Goal: Task Accomplishment & Management: Manage account settings

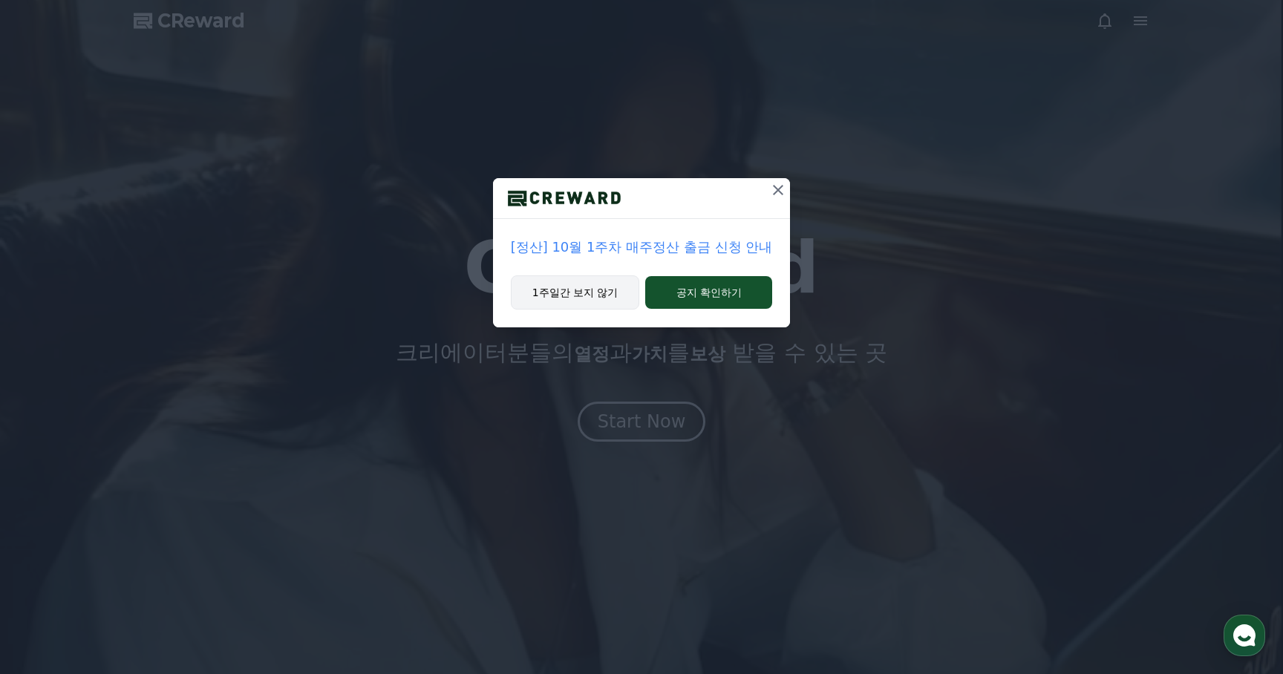
click at [600, 292] on button "1주일간 보지 않기" at bounding box center [575, 293] width 129 height 34
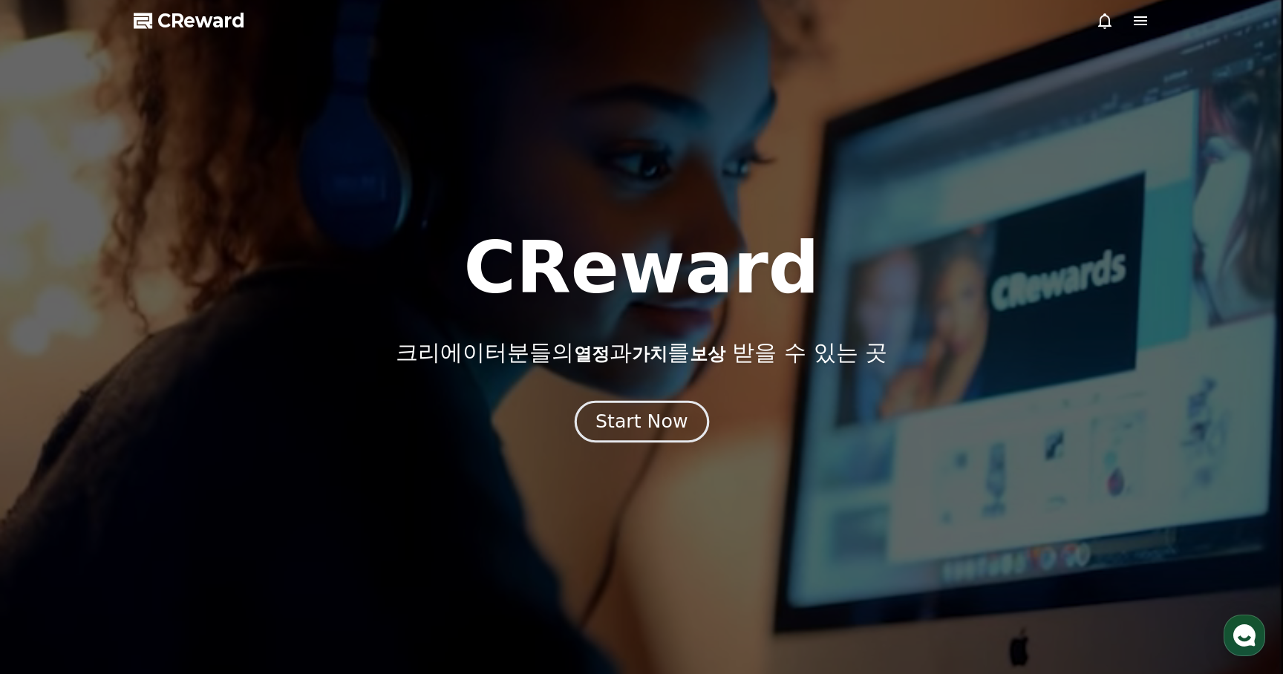
click at [616, 426] on div "Start Now" at bounding box center [642, 421] width 92 height 25
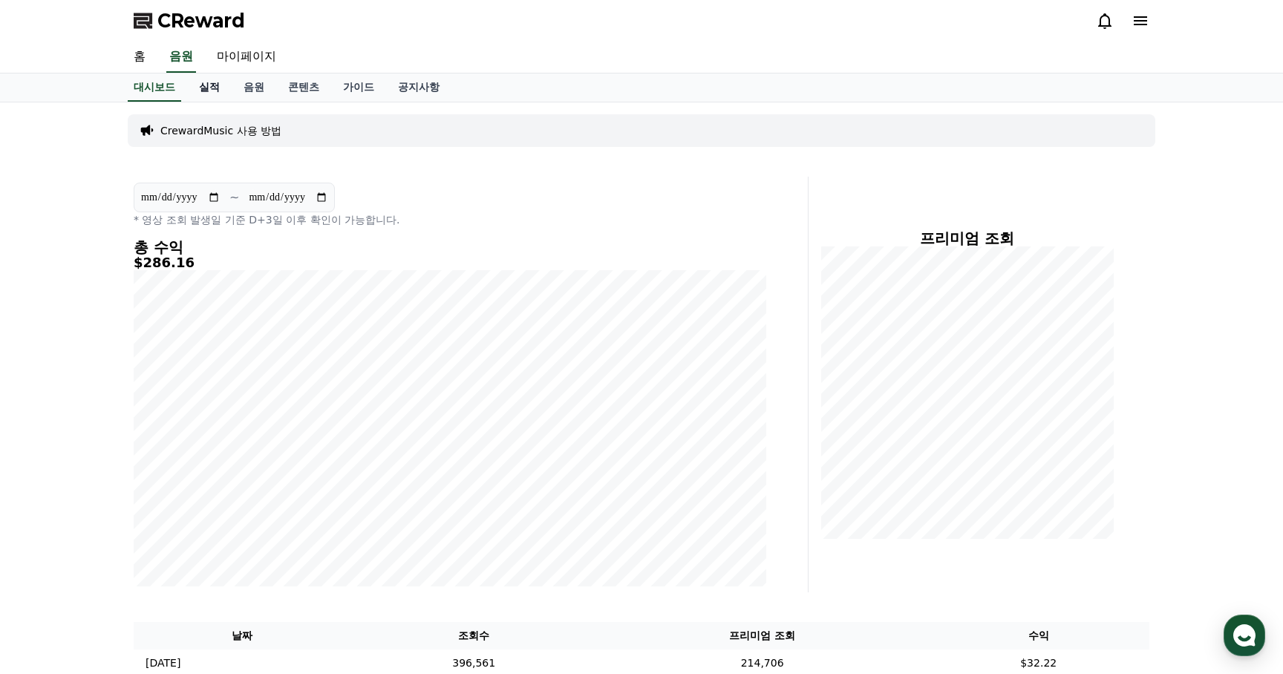
click at [205, 91] on link "실적" at bounding box center [209, 88] width 45 height 28
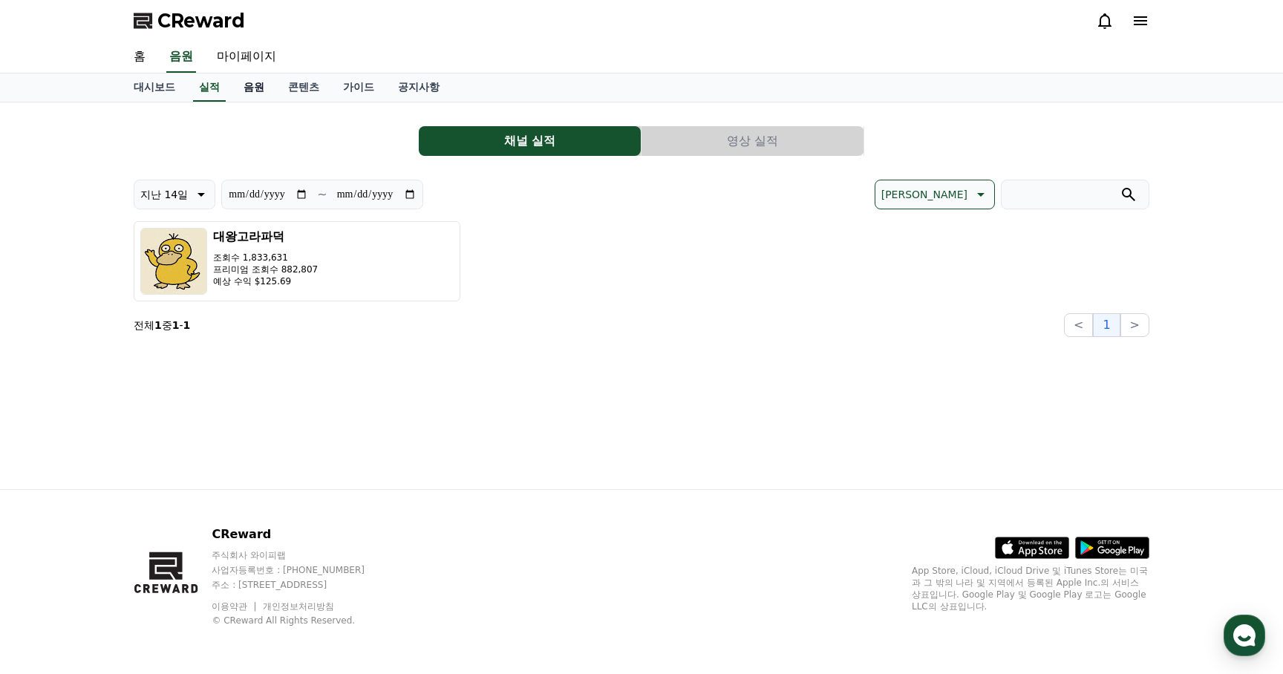
click at [235, 90] on link "음원" at bounding box center [254, 88] width 45 height 28
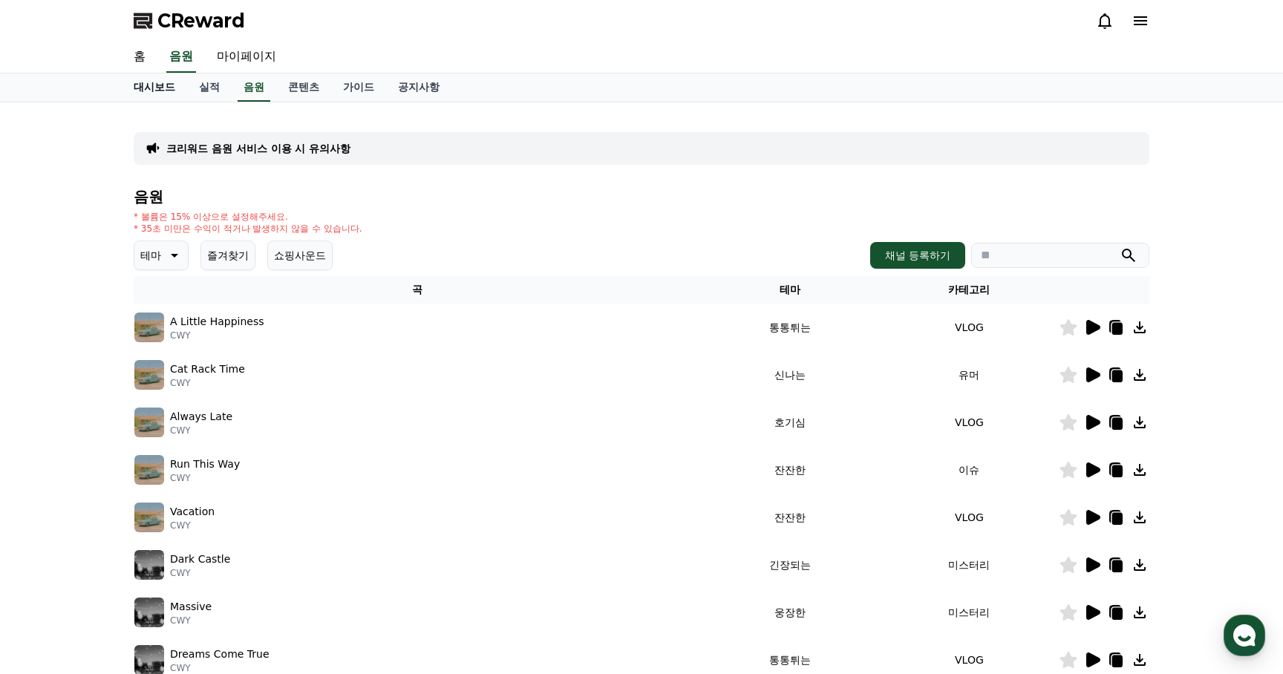
click at [149, 85] on link "대시보드" at bounding box center [154, 88] width 65 height 28
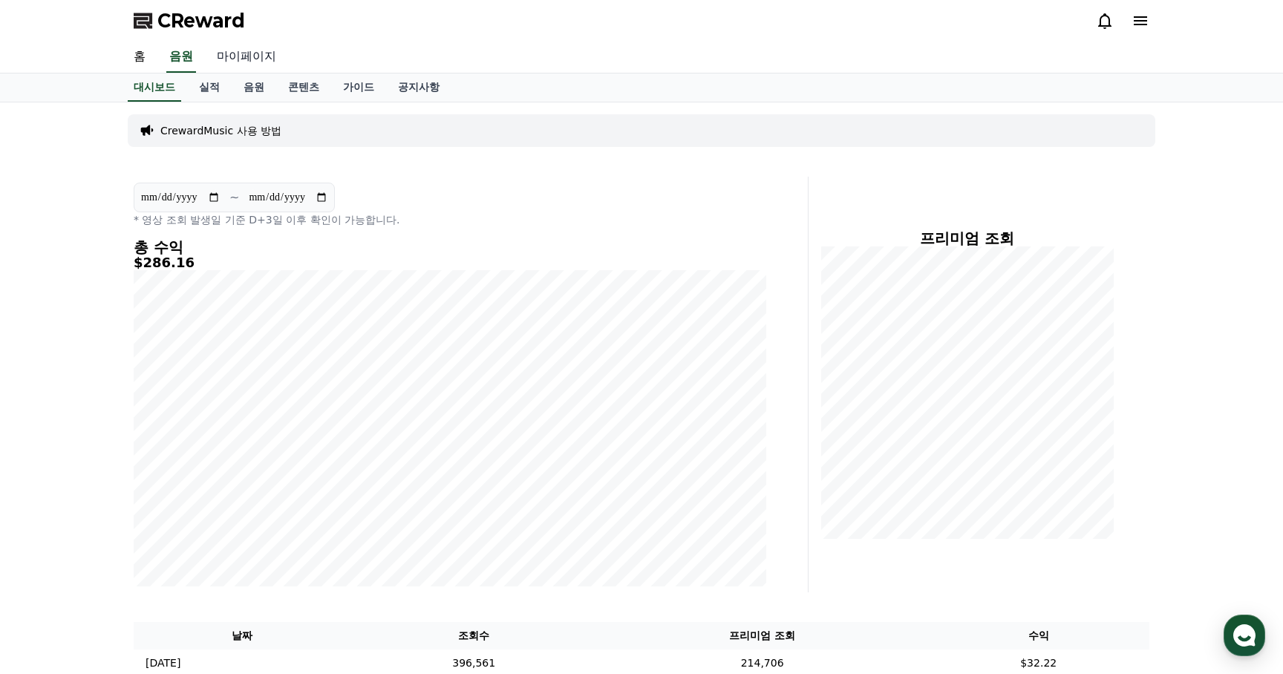
click at [249, 59] on link "마이페이지" at bounding box center [246, 57] width 83 height 31
select select "**********"
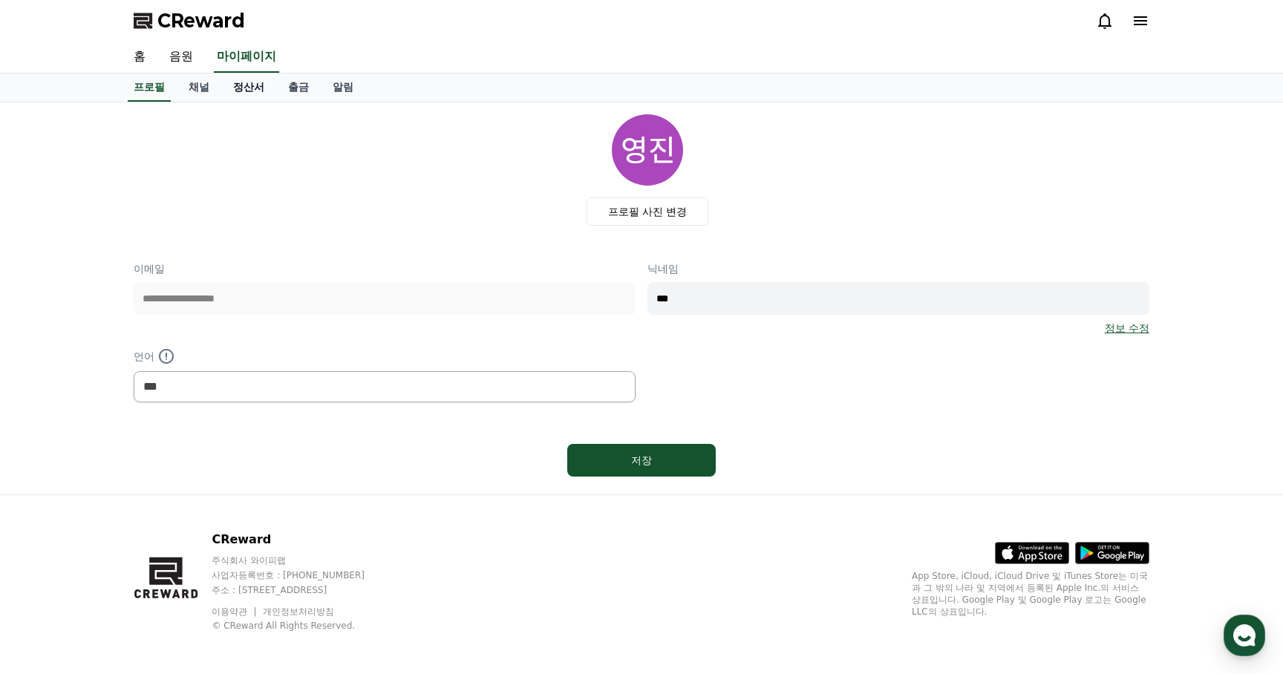
click at [245, 89] on link "정산서" at bounding box center [248, 88] width 55 height 28
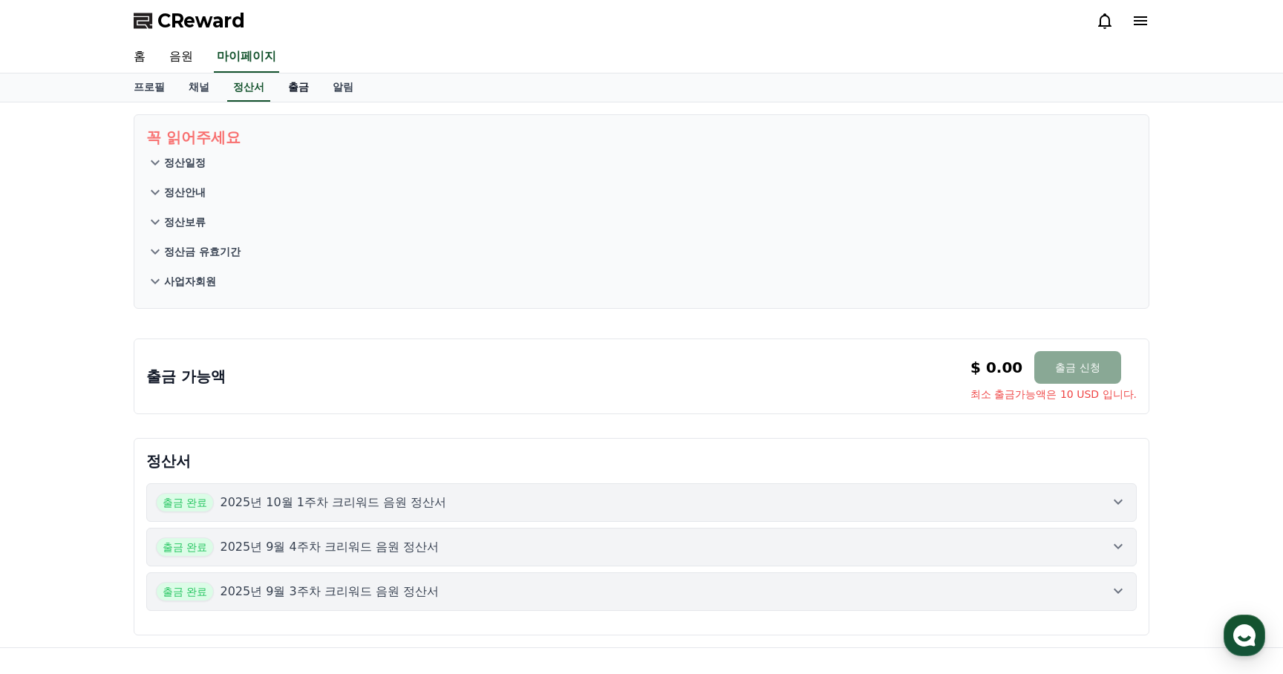
click at [276, 88] on link "출금" at bounding box center [298, 88] width 45 height 28
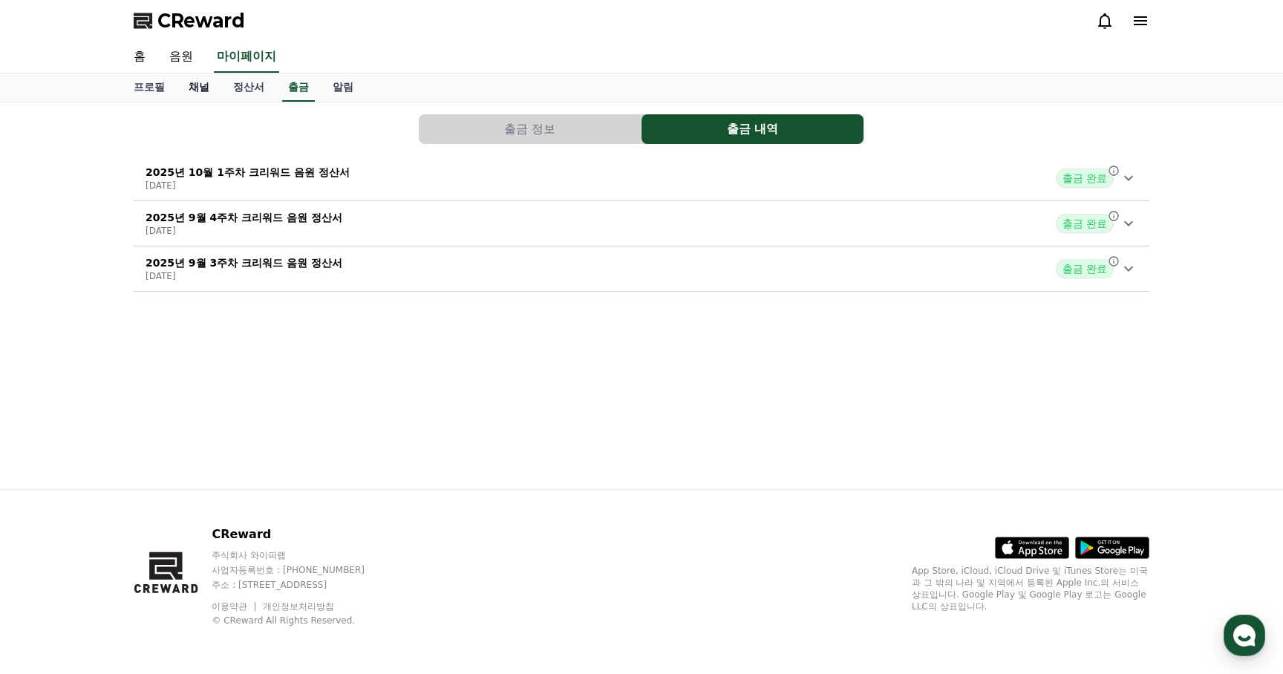
click at [194, 93] on link "채널" at bounding box center [199, 88] width 45 height 28
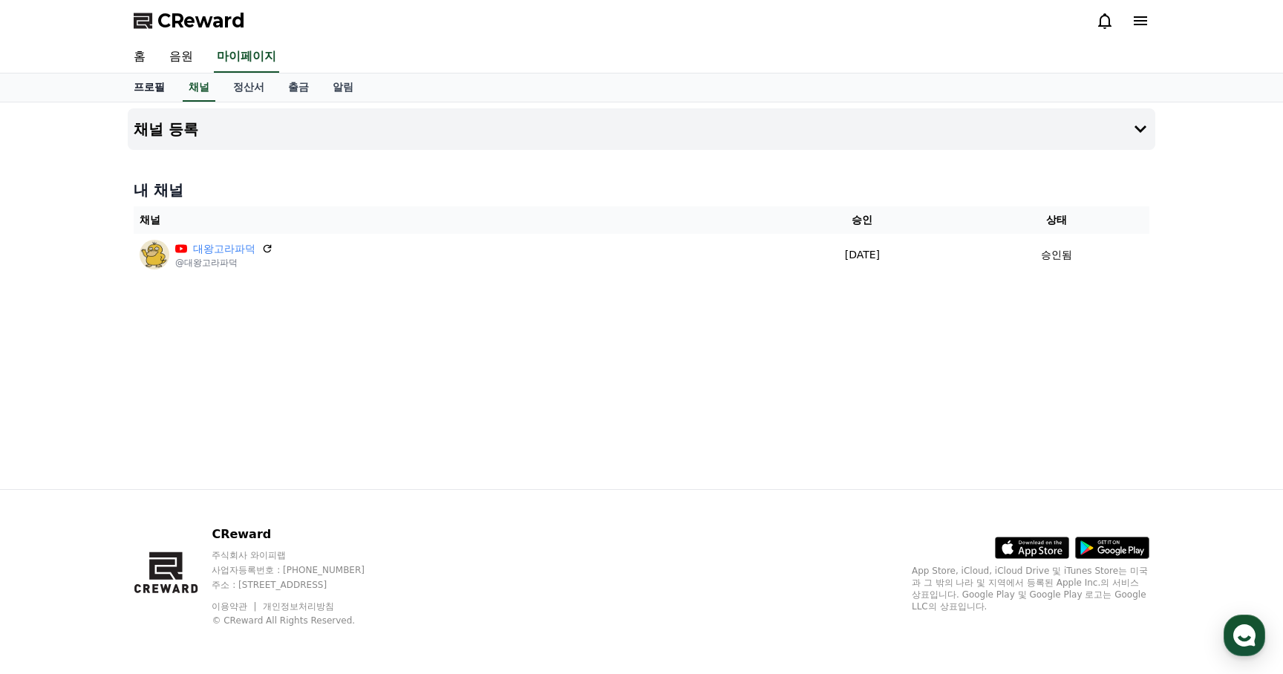
click at [149, 87] on link "프로필" at bounding box center [149, 88] width 55 height 28
select select "**********"
